Goal: Information Seeking & Learning: Learn about a topic

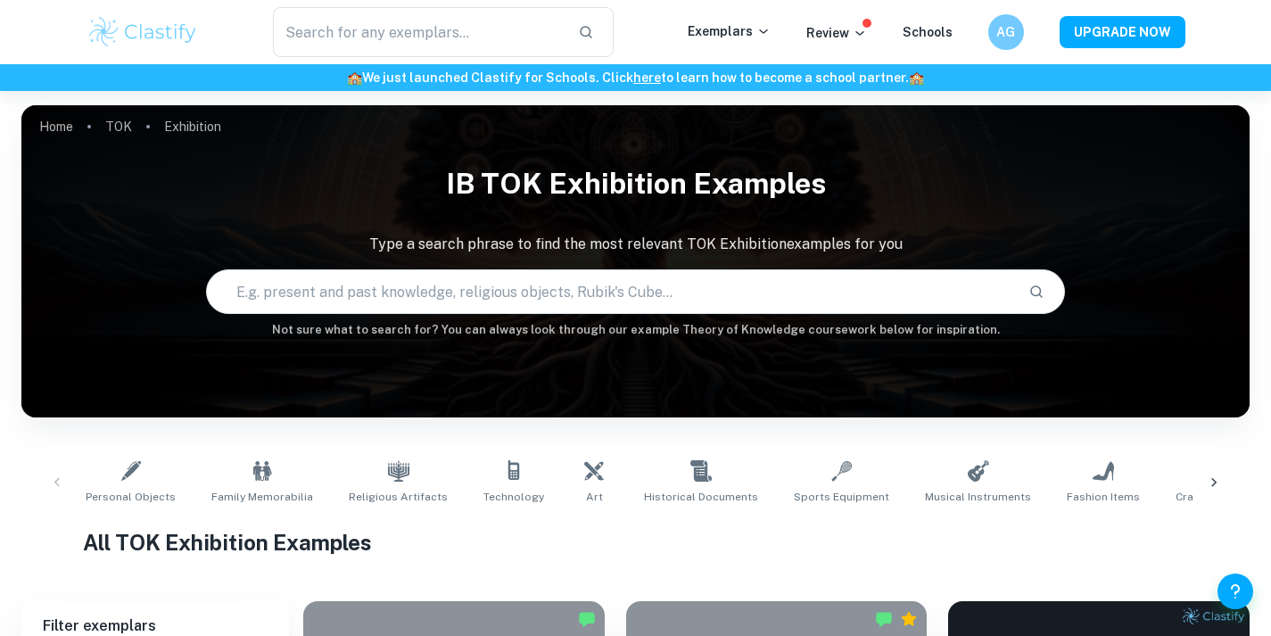
scroll to position [433, 0]
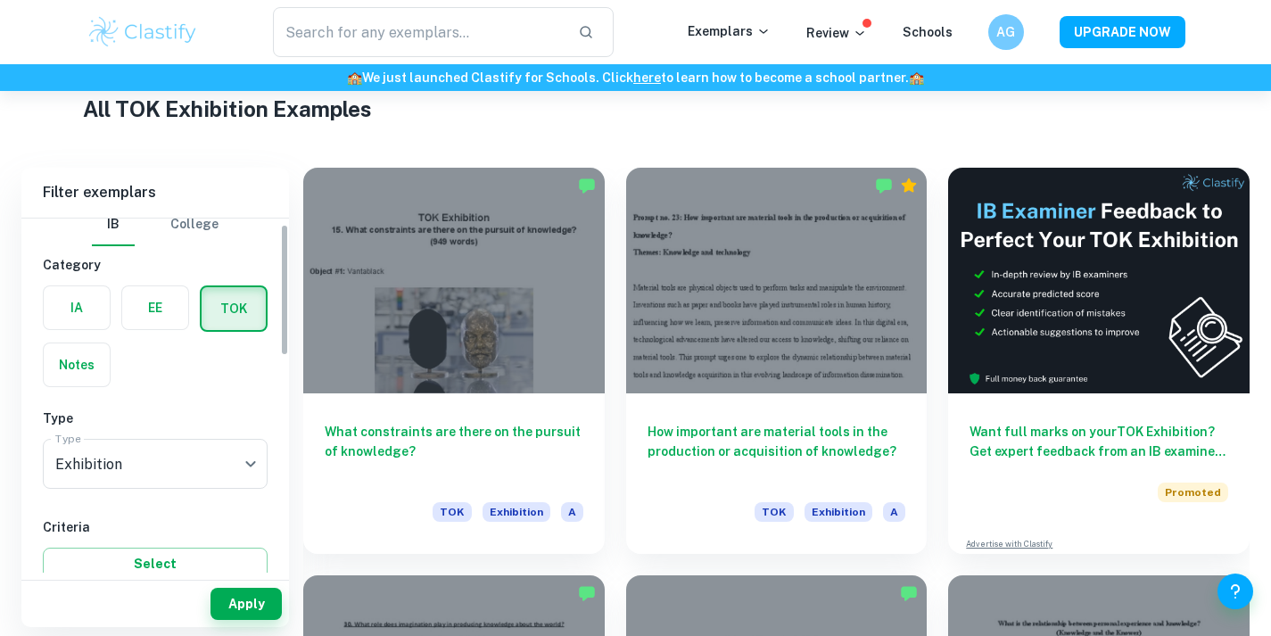
click at [94, 312] on label "button" at bounding box center [77, 307] width 66 height 43
click at [0, 0] on input "radio" at bounding box center [0, 0] width 0 height 0
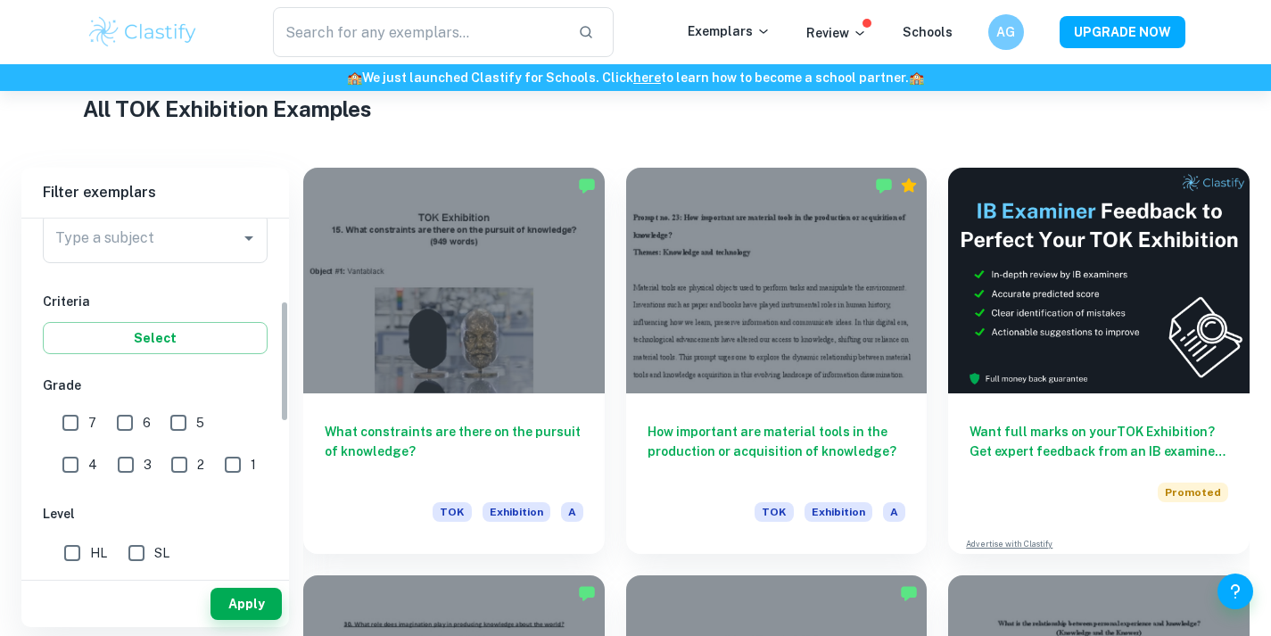
scroll to position [240, 0]
click at [124, 240] on input "Type a subject" at bounding box center [142, 239] width 182 height 34
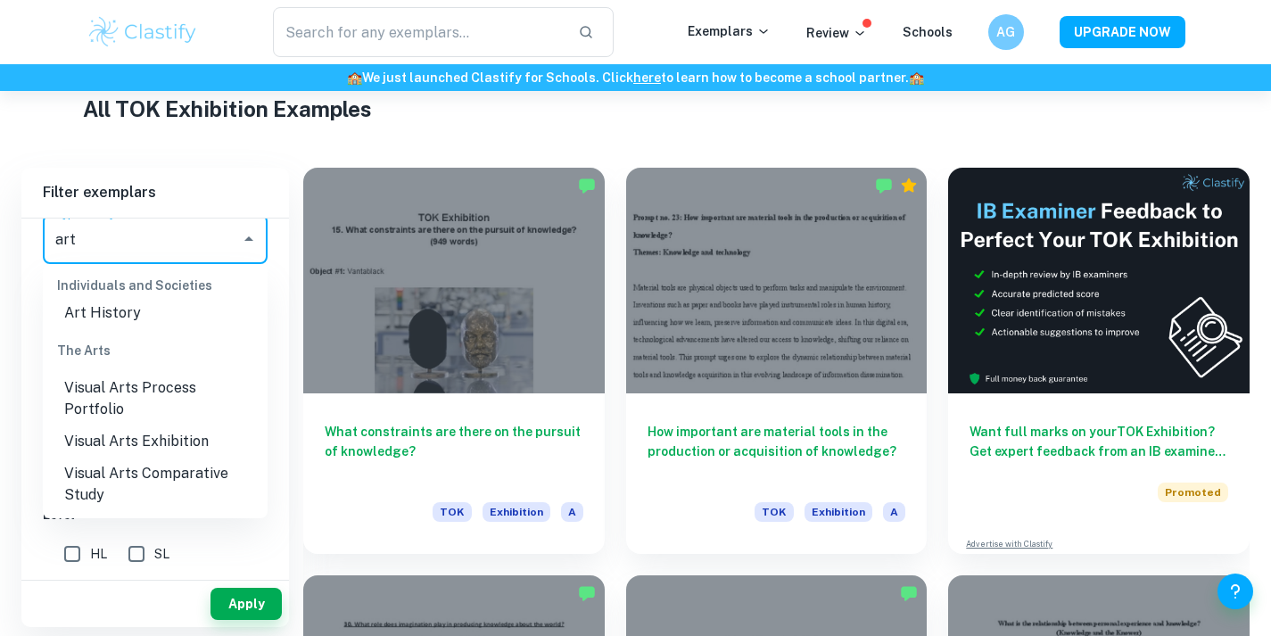
scroll to position [15, 0]
click at [150, 444] on li "Visual Arts Exhibition" at bounding box center [155, 443] width 225 height 32
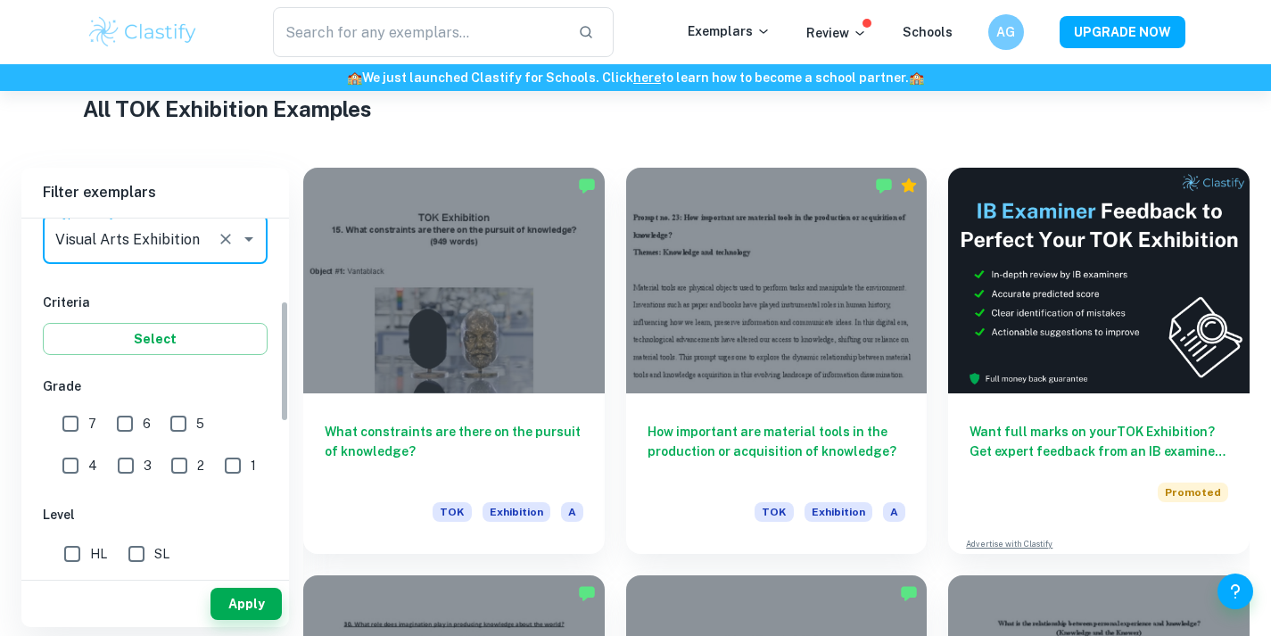
type input "Visual Arts Exhibition"
click at [82, 557] on input "HL" at bounding box center [72, 554] width 36 height 36
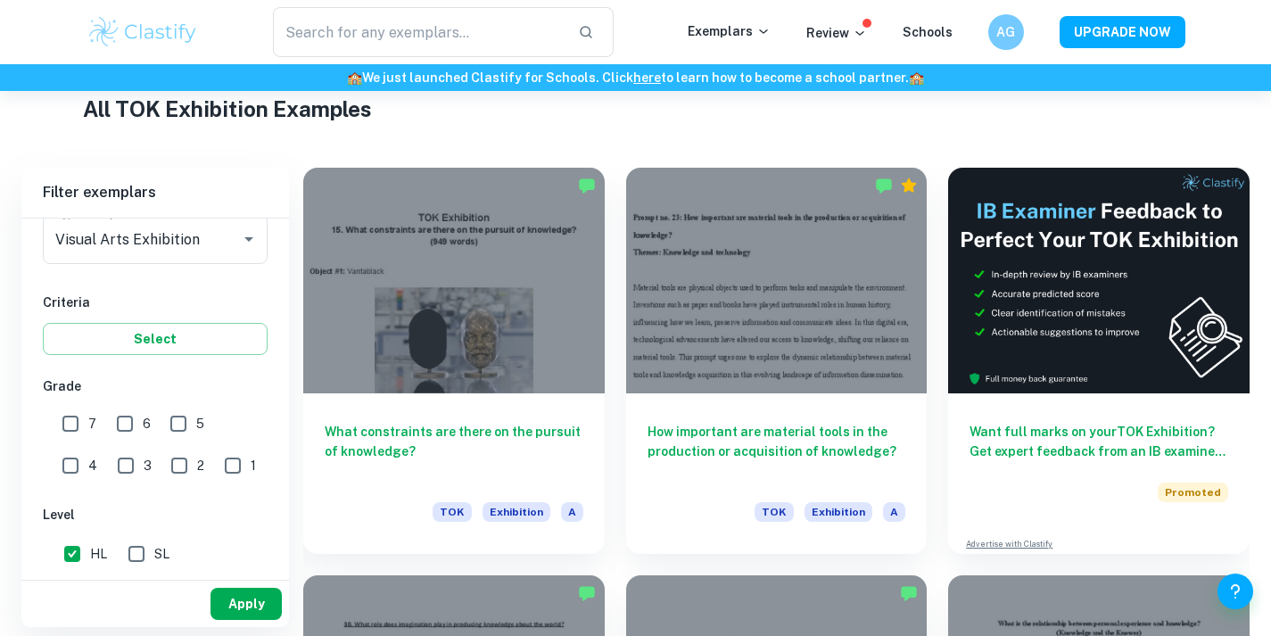
click at [241, 615] on button "Apply" at bounding box center [245, 604] width 71 height 32
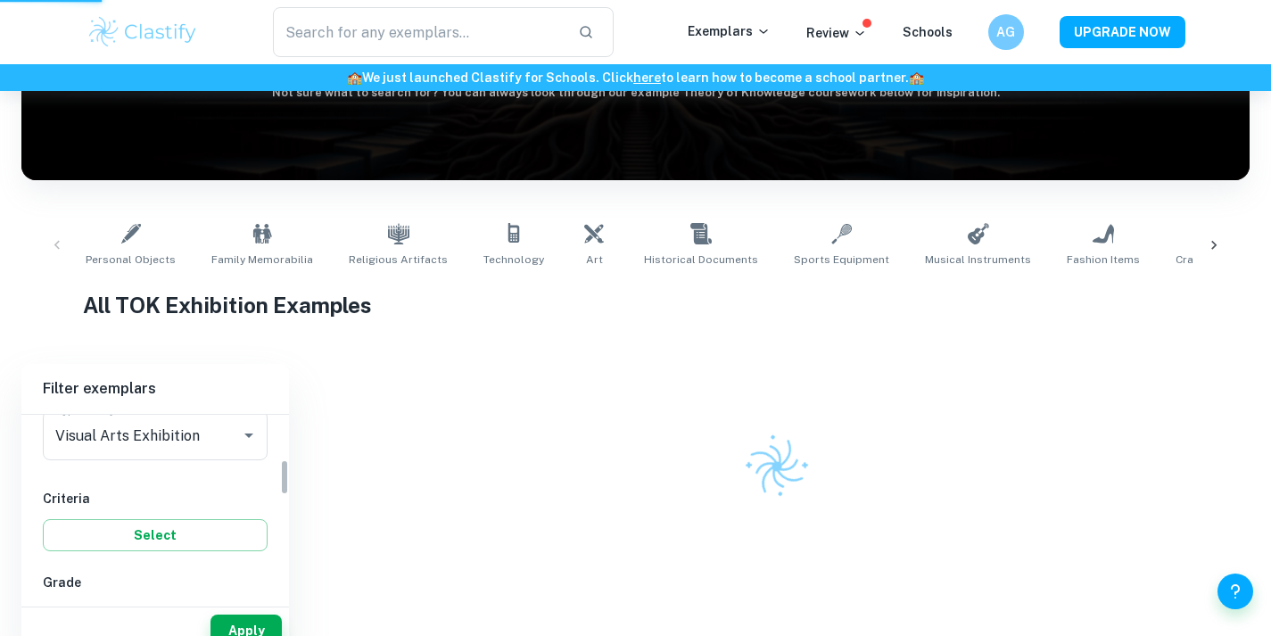
scroll to position [233, 0]
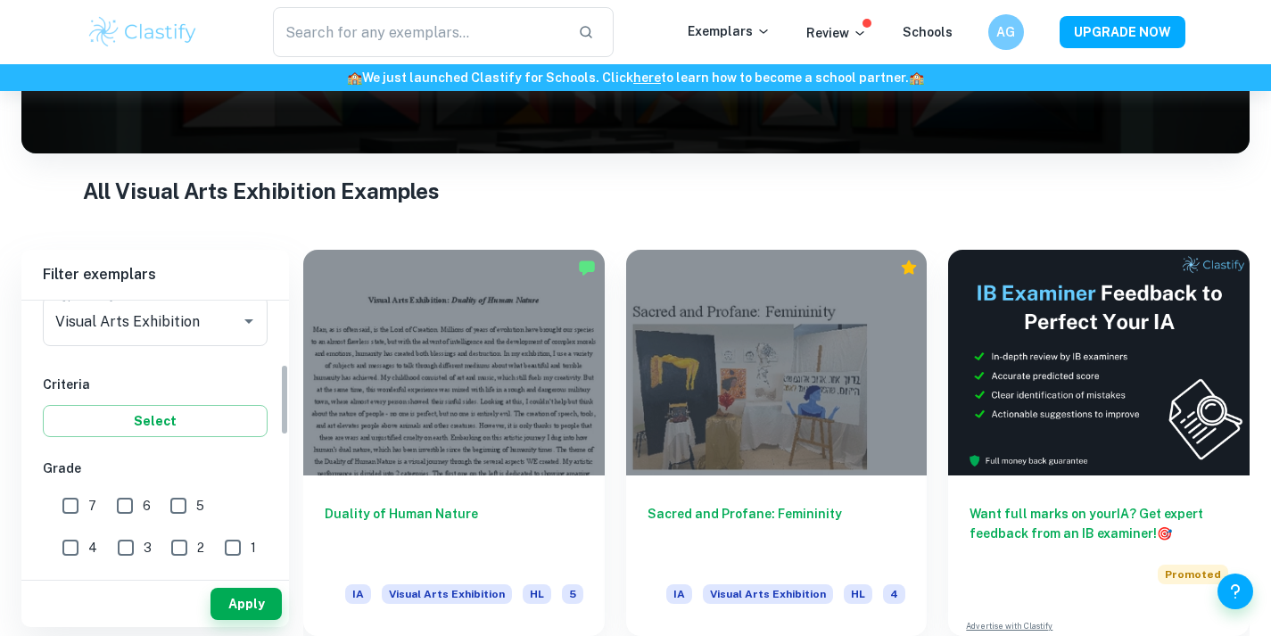
scroll to position [526, 0]
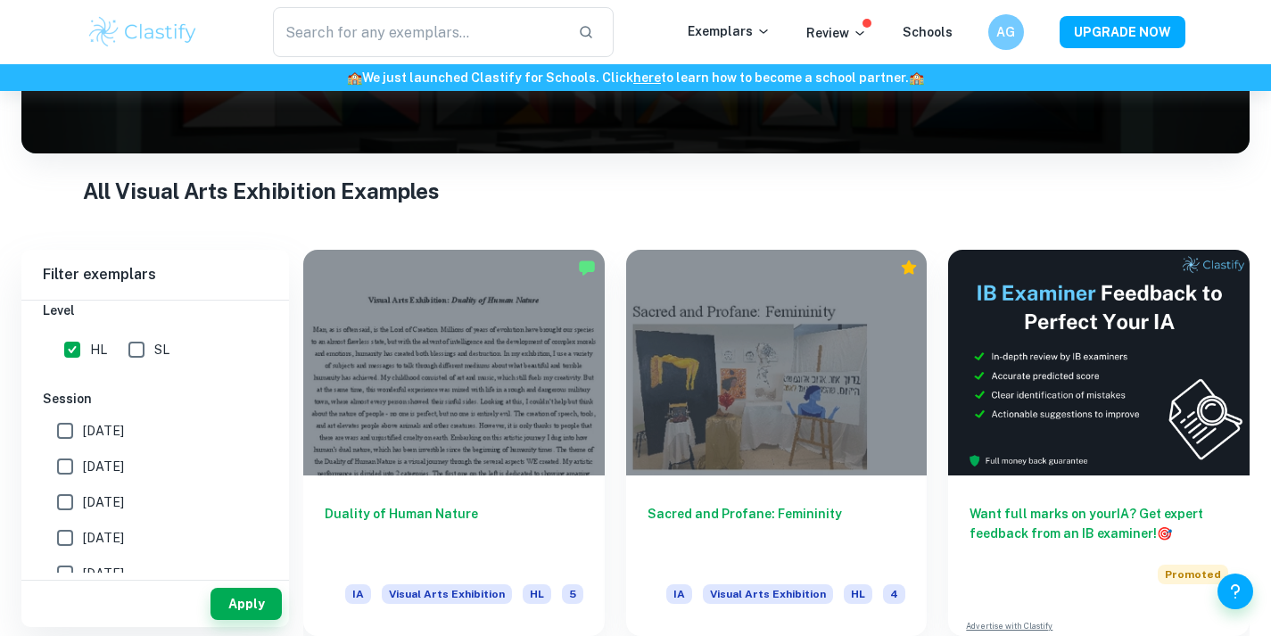
click at [76, 349] on input "HL" at bounding box center [72, 350] width 36 height 36
checkbox input "false"
click at [232, 606] on button "Apply" at bounding box center [245, 604] width 71 height 32
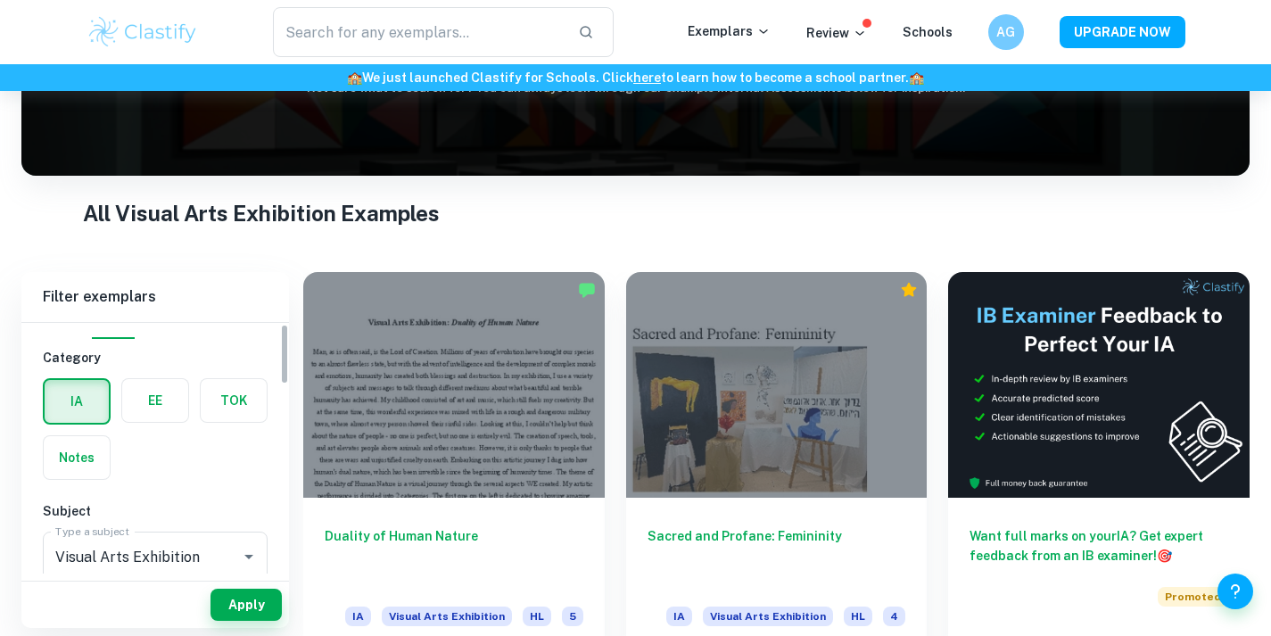
scroll to position [0, 0]
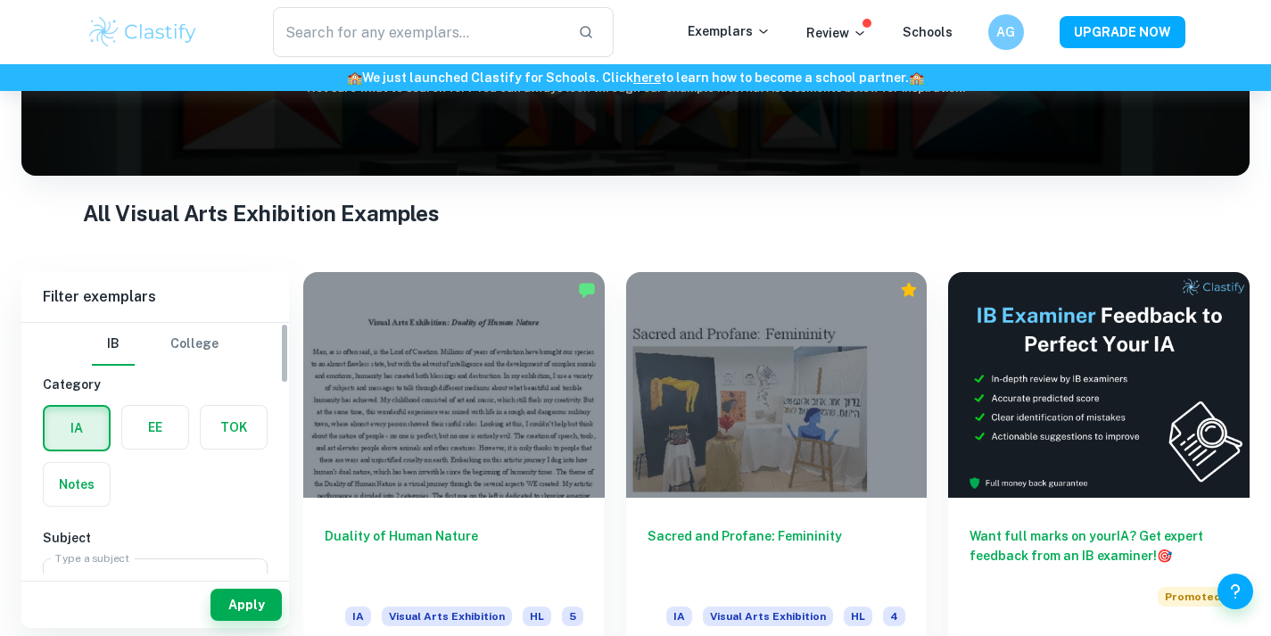
click at [80, 450] on div "IA" at bounding box center [77, 428] width 68 height 46
click at [73, 427] on label "button" at bounding box center [77, 428] width 64 height 43
click at [0, 0] on input "radio" at bounding box center [0, 0] width 0 height 0
click at [90, 417] on label "button" at bounding box center [77, 428] width 64 height 43
click at [0, 0] on input "radio" at bounding box center [0, 0] width 0 height 0
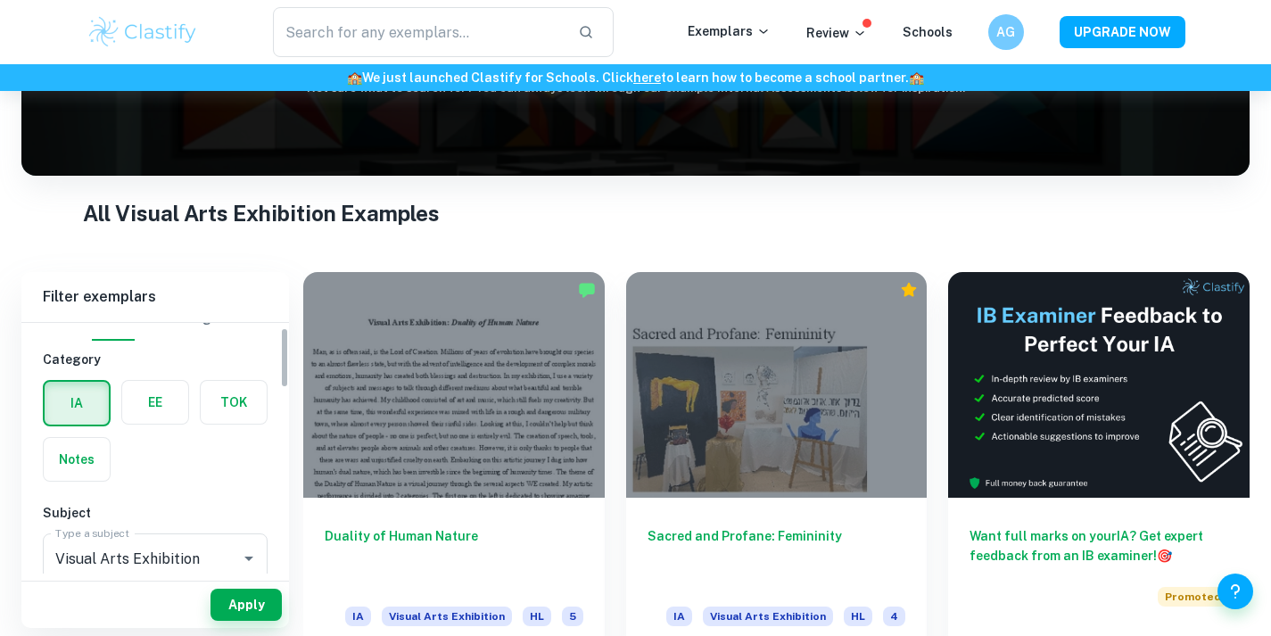
scroll to position [26, 0]
click at [98, 466] on label "button" at bounding box center [77, 458] width 66 height 43
click at [0, 0] on input "radio" at bounding box center [0, 0] width 0 height 0
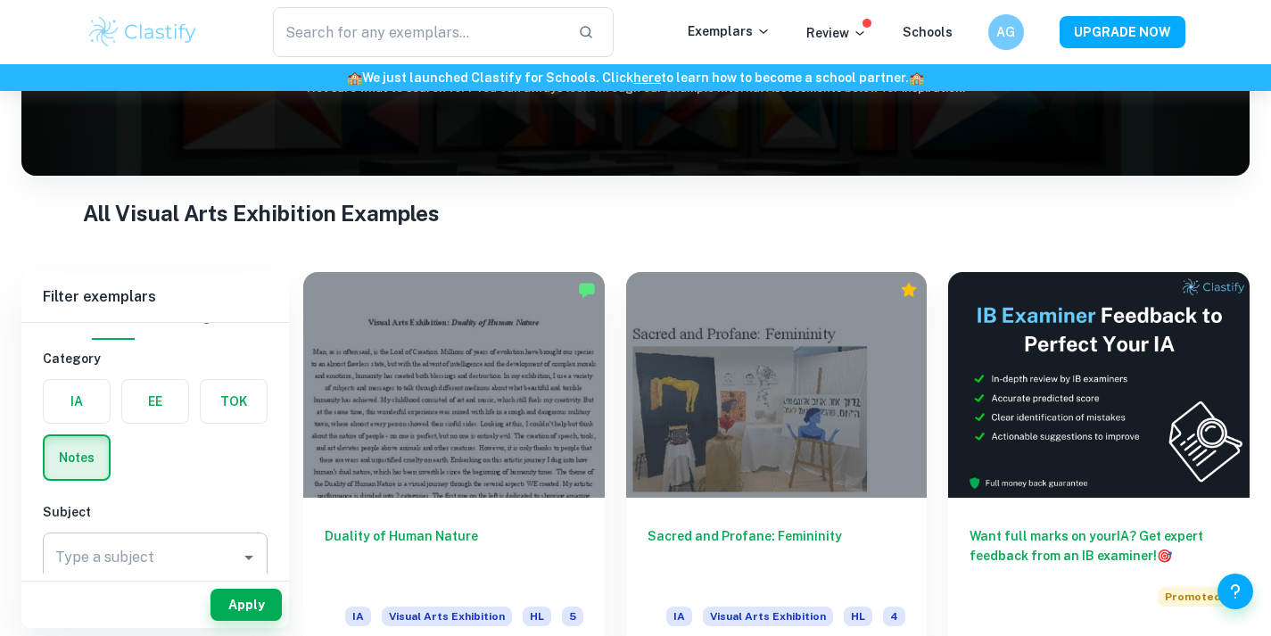
click at [150, 545] on input "Type a subject" at bounding box center [142, 557] width 182 height 34
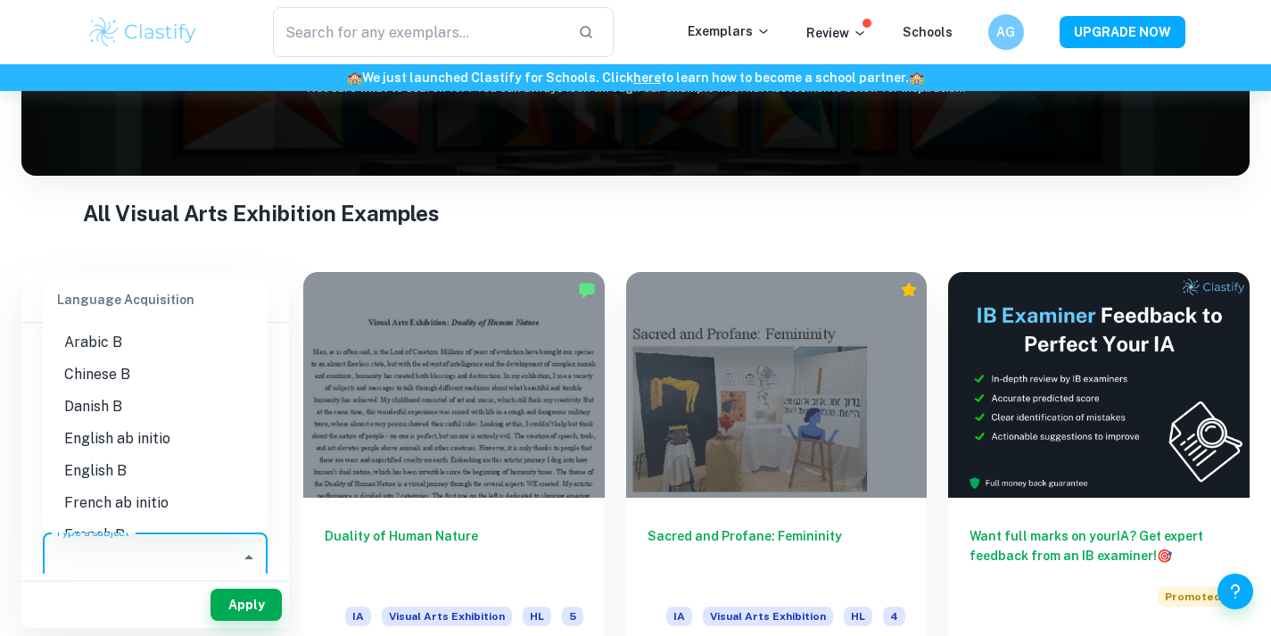
scroll to position [953, 0]
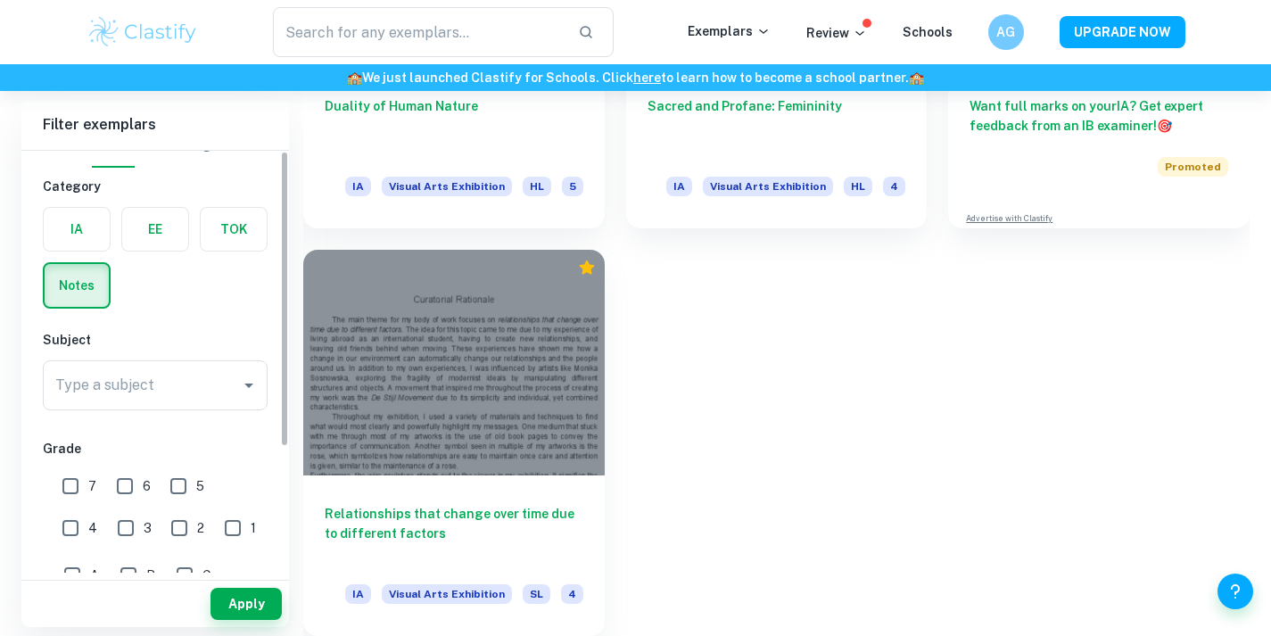
scroll to position [0, 0]
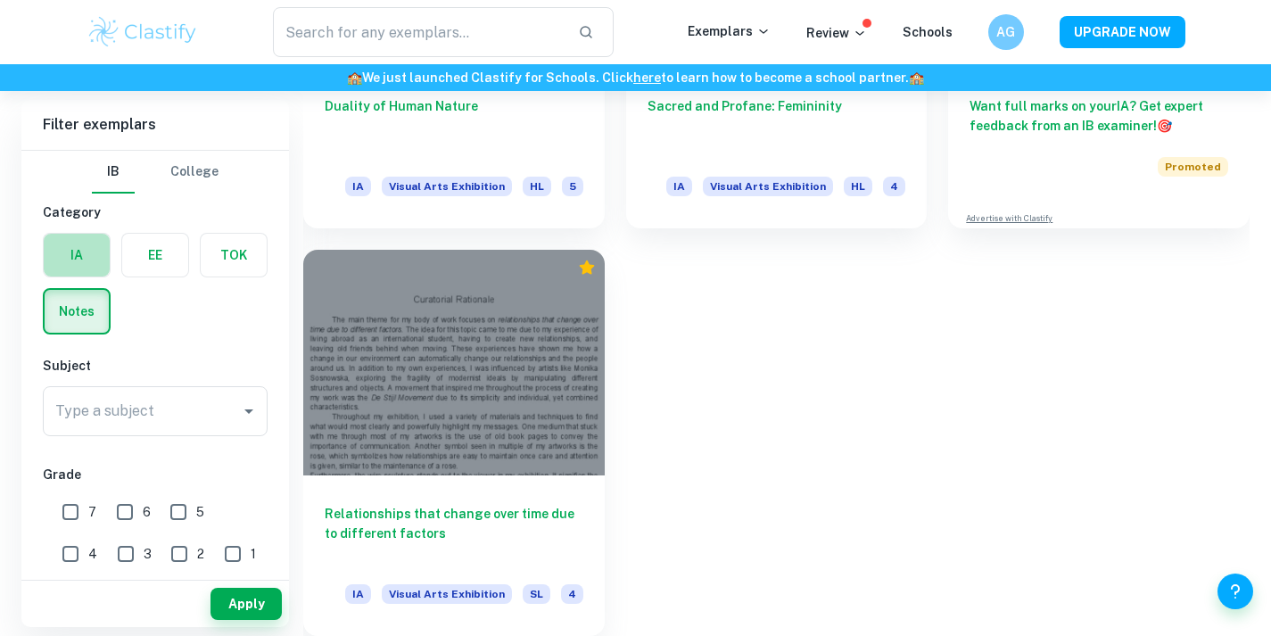
click at [67, 247] on label "button" at bounding box center [77, 255] width 66 height 43
click at [0, 0] on input "radio" at bounding box center [0, 0] width 0 height 0
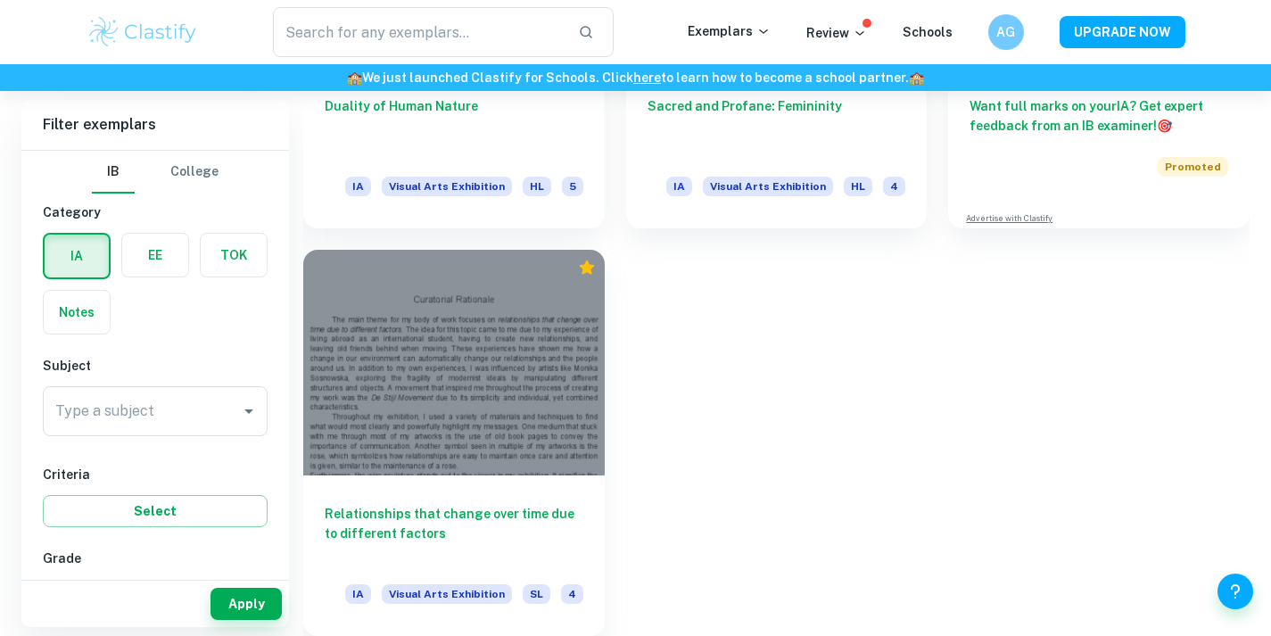
scroll to position [88, 0]
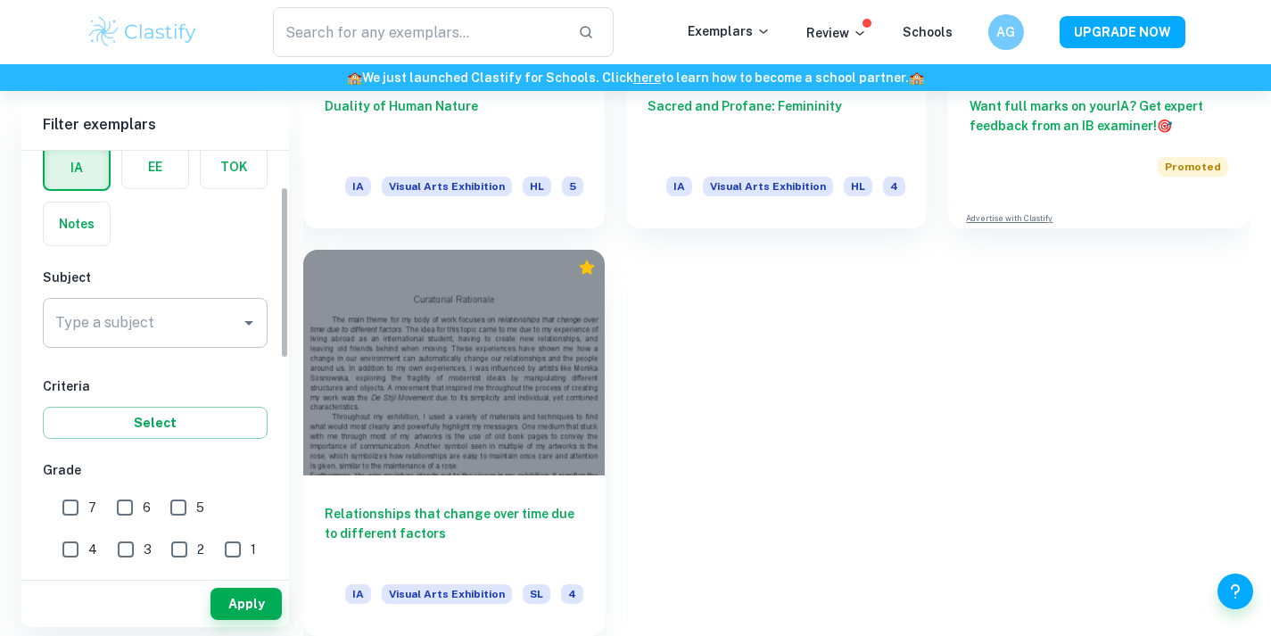
click at [133, 318] on input "Type a subject" at bounding box center [142, 323] width 182 height 34
click at [682, 318] on div "Duality of Human Nature IA Visual Arts Exhibition HL 5 Sacred and Profane: Femi…" at bounding box center [766, 228] width 968 height 815
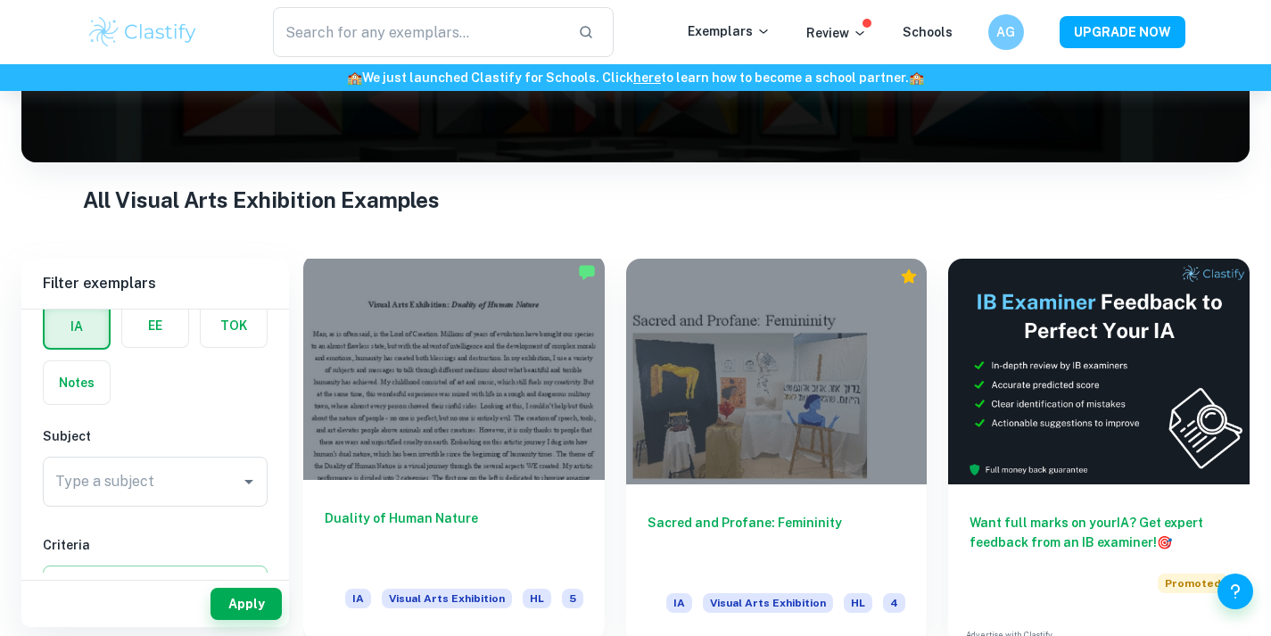
scroll to position [254, 0]
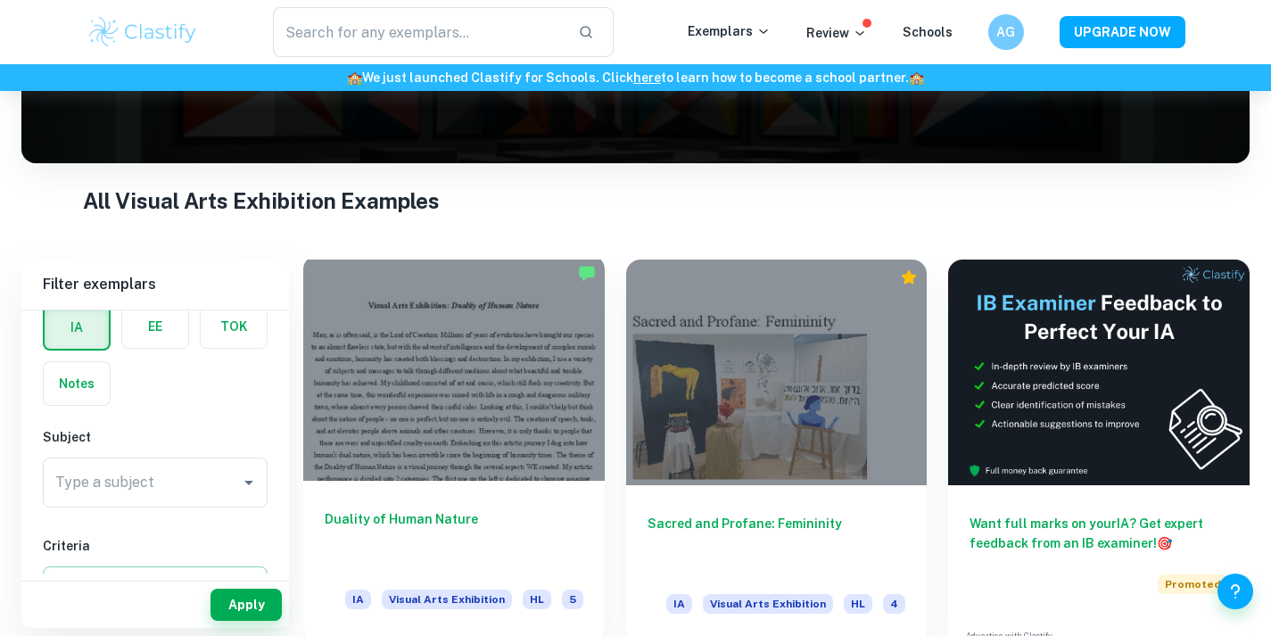
click at [561, 371] on div at bounding box center [453, 368] width 301 height 226
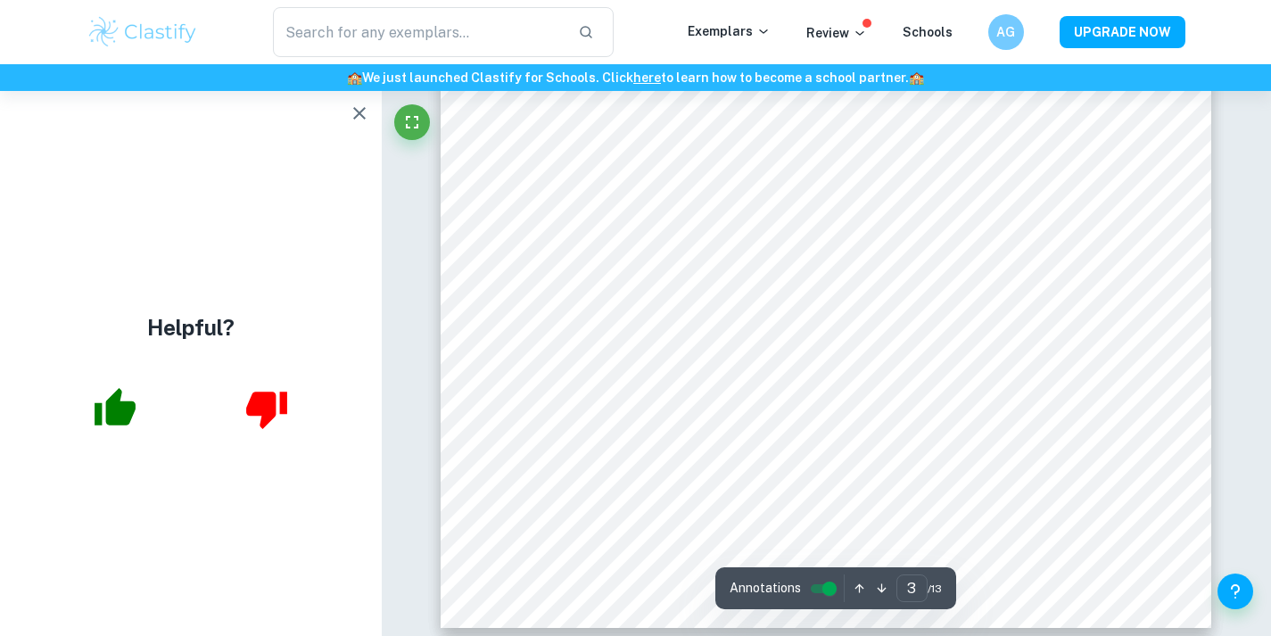
scroll to position [3010, 0]
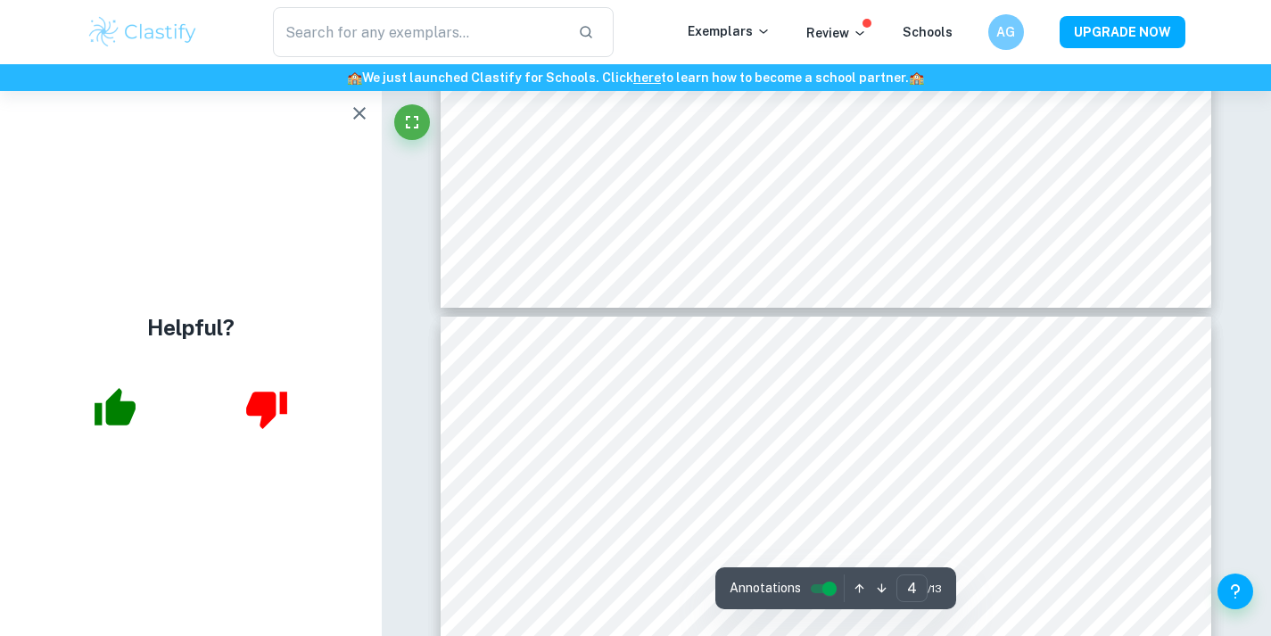
type input "5"
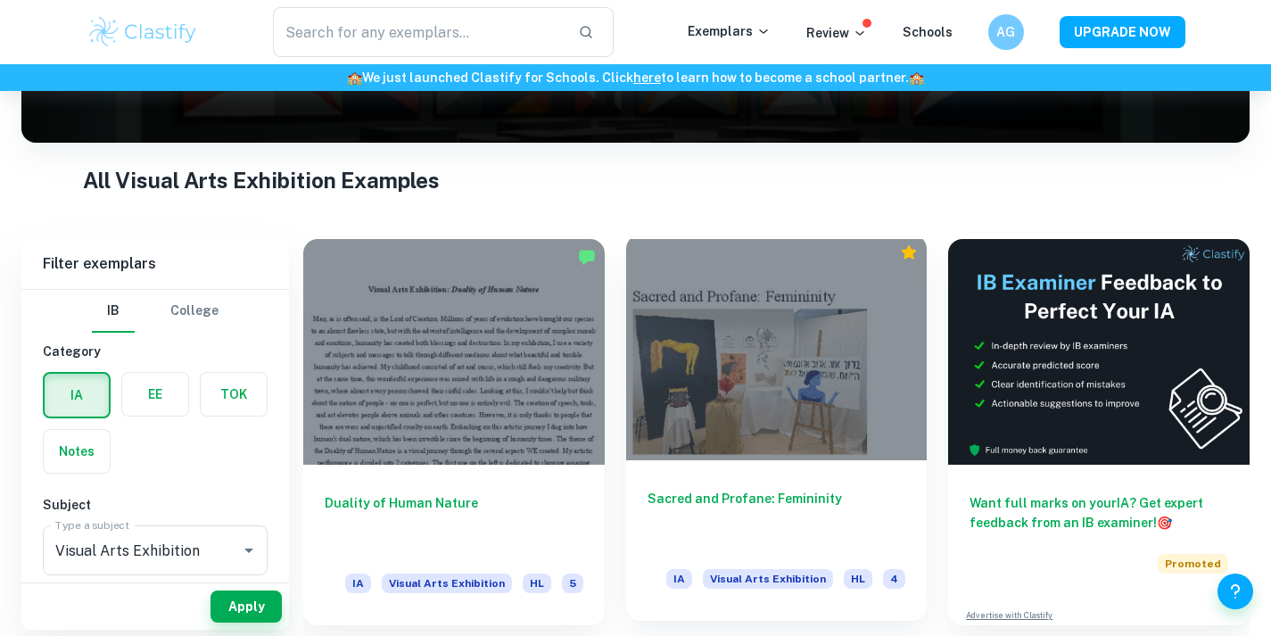
scroll to position [277, 0]
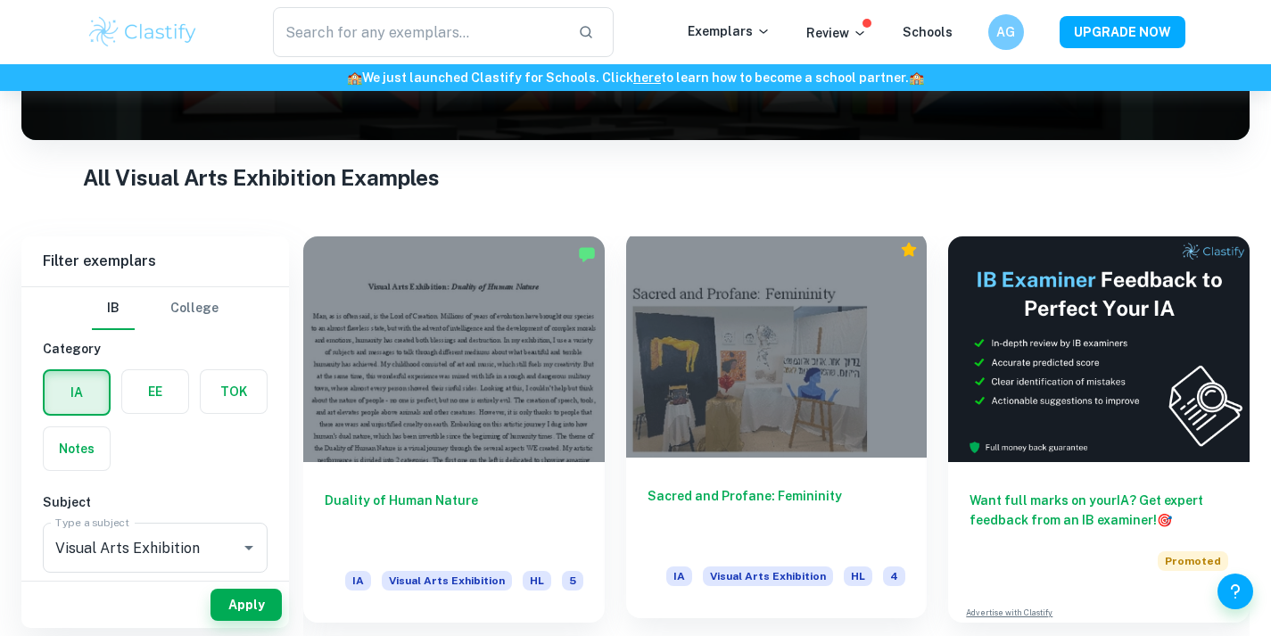
click at [781, 356] on div at bounding box center [776, 345] width 301 height 226
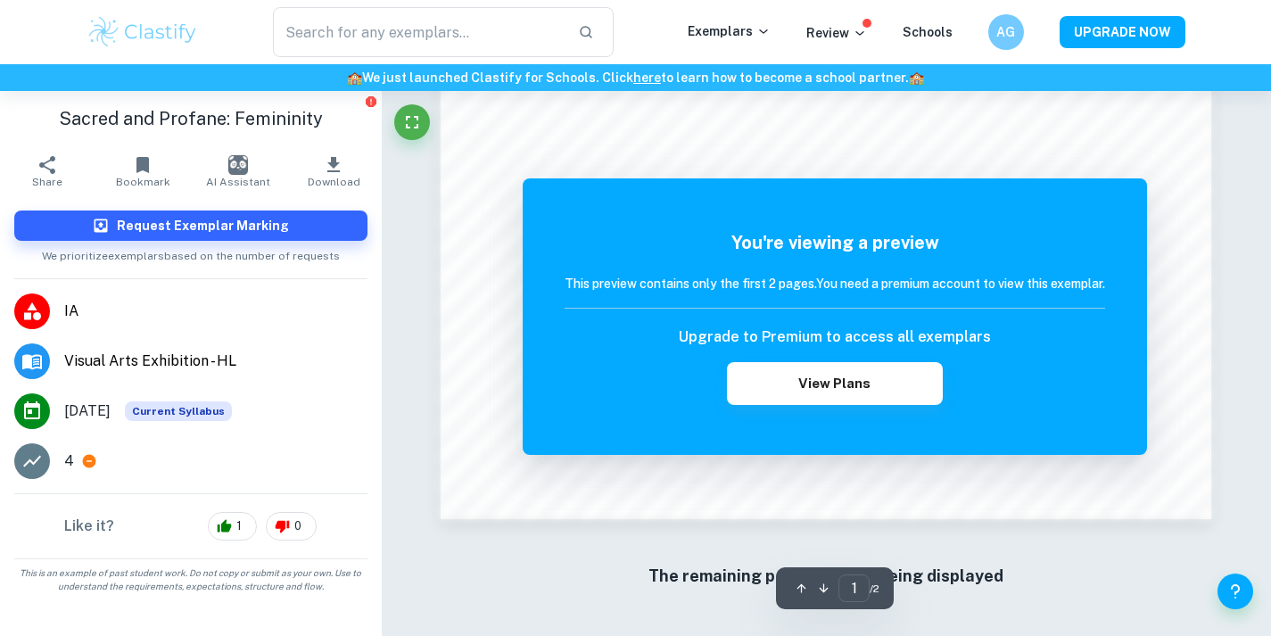
scroll to position [1599, 0]
